Goal: Navigation & Orientation: Find specific page/section

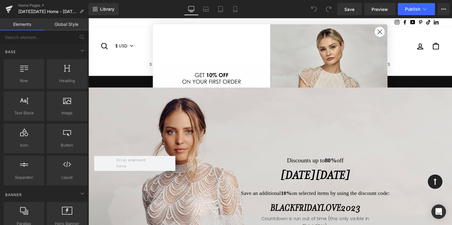
click at [382, 31] on icon "Close dialog" at bounding box center [383, 32] width 4 height 4
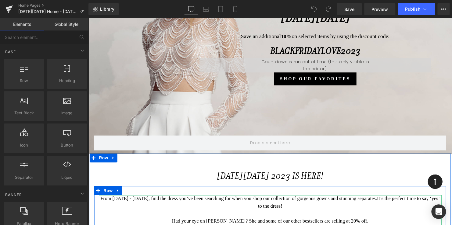
scroll to position [122, 0]
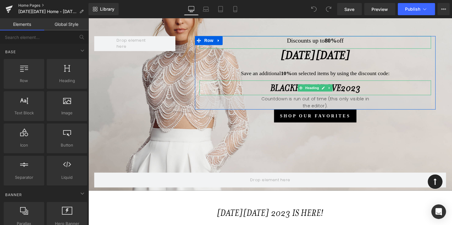
click at [32, 6] on link "Home Pages" at bounding box center [53, 5] width 70 height 5
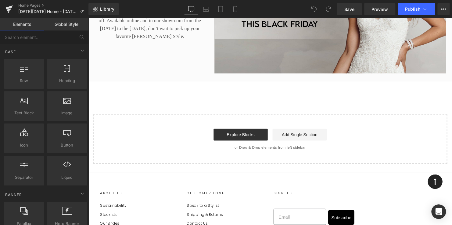
scroll to position [1463, 0]
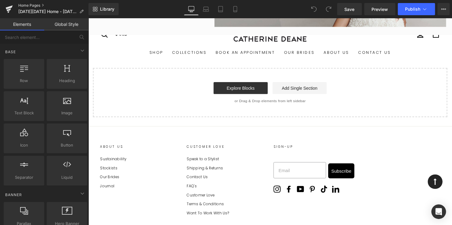
click at [32, 5] on link "Home Pages" at bounding box center [53, 5] width 70 height 5
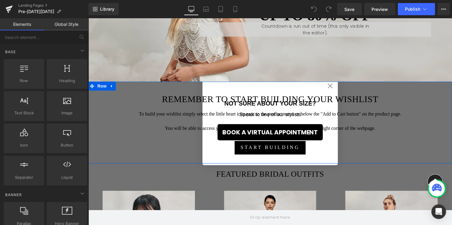
scroll to position [183, 0]
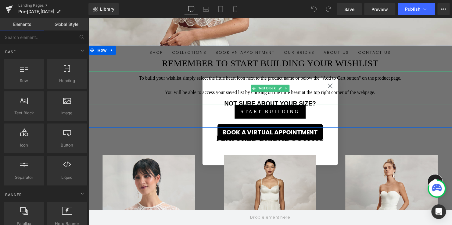
click at [332, 87] on p at bounding box center [272, 86] width 363 height 7
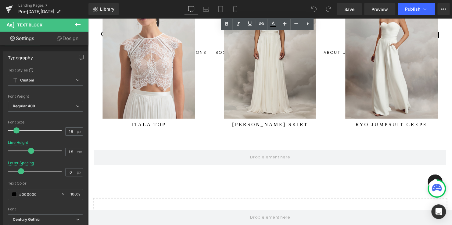
scroll to position [396, 0]
